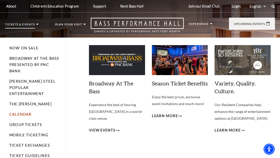
click at [22, 112] on link "Calendar" at bounding box center [20, 114] width 22 height 4
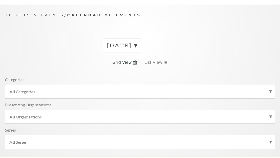
scroll to position [42, 0]
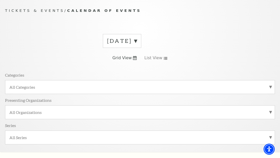
click at [137, 42] on label "October 2025" at bounding box center [122, 41] width 30 height 8
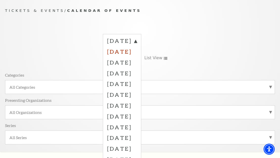
click at [128, 52] on label "November 2025" at bounding box center [122, 51] width 30 height 11
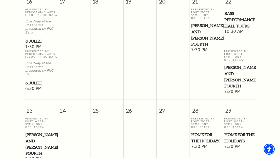
scroll to position [573, 0]
